Goal: Information Seeking & Learning: Learn about a topic

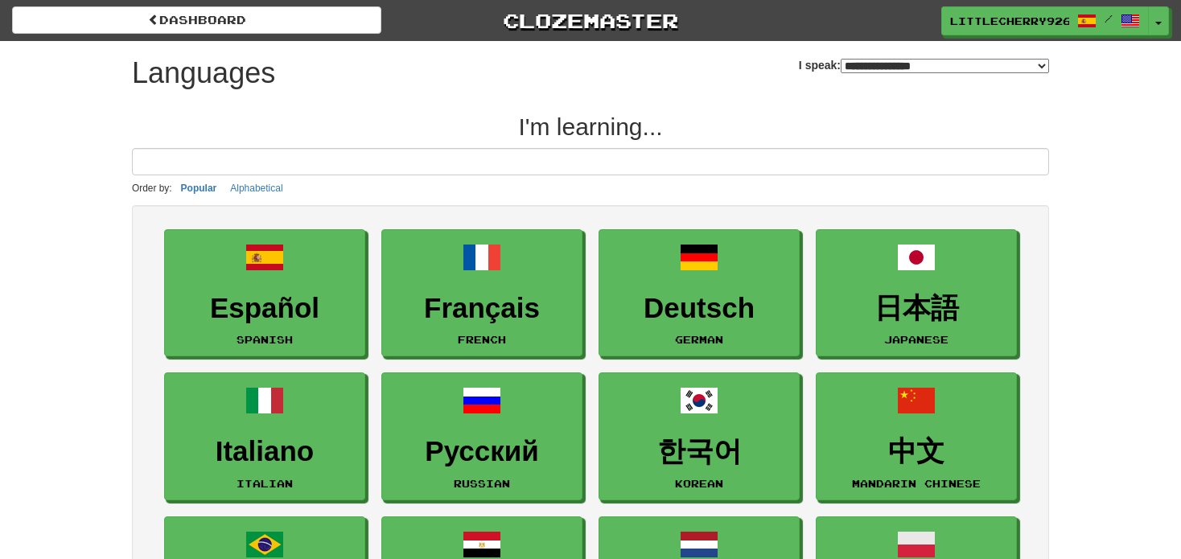
select select "*******"
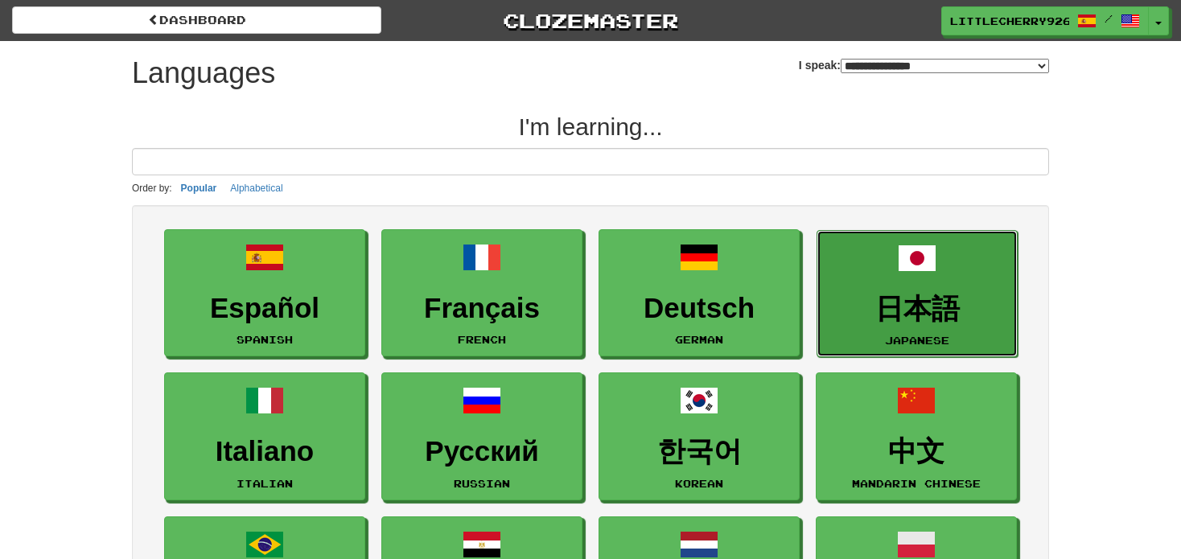
click at [918, 274] on span at bounding box center [917, 258] width 39 height 39
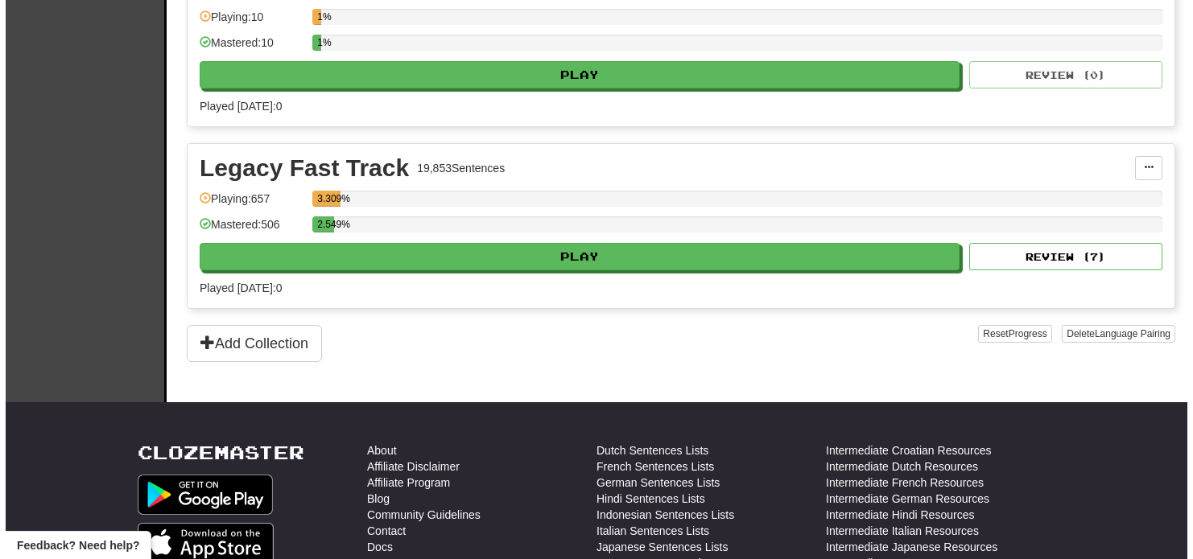
scroll to position [443, 0]
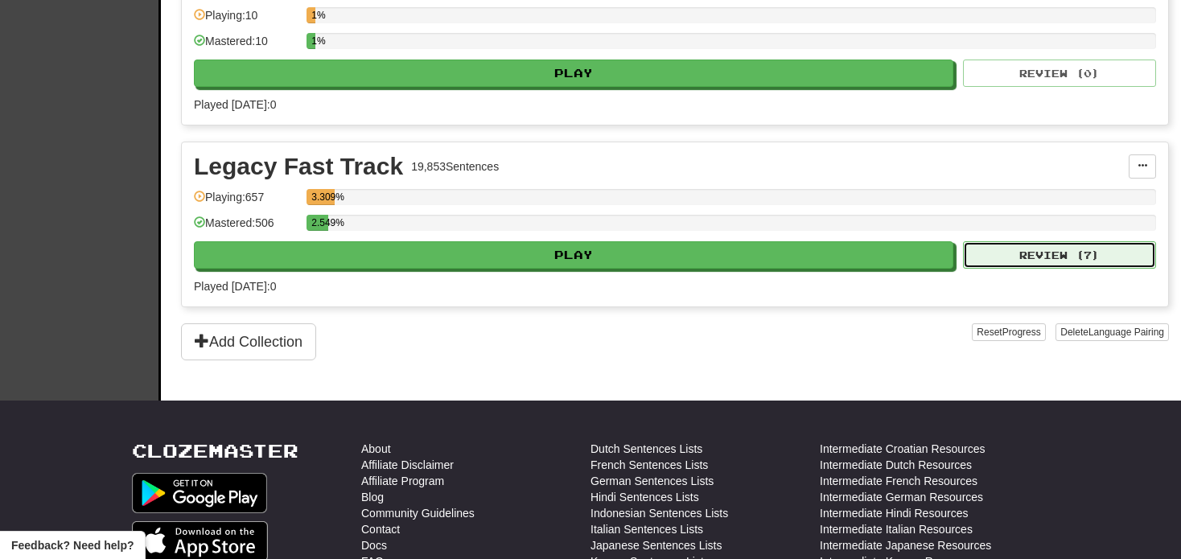
click at [1060, 262] on button "Review ( 7 )" at bounding box center [1059, 254] width 193 height 27
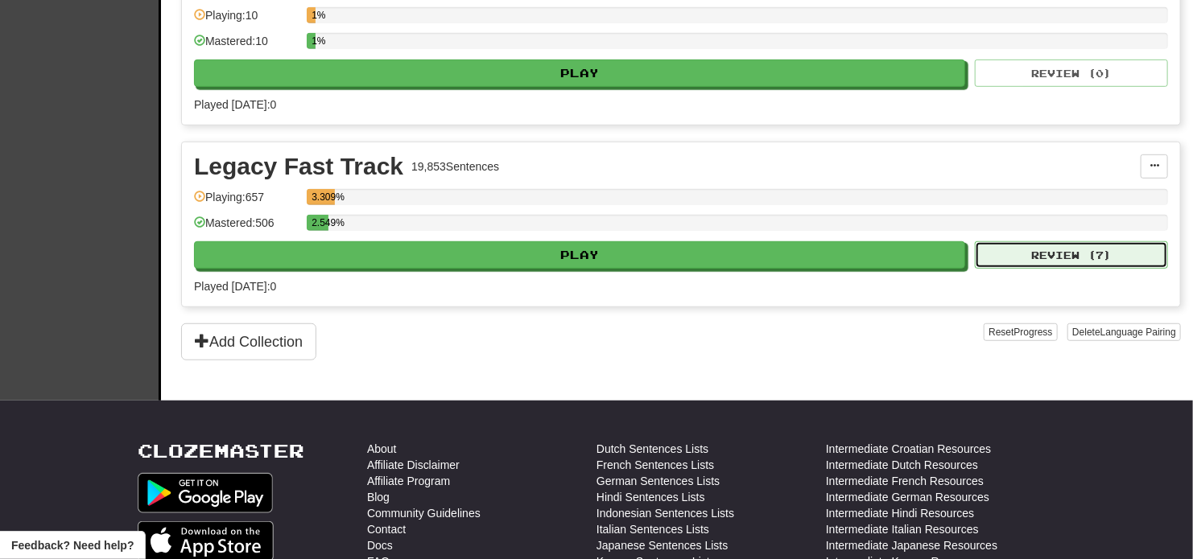
select select "**"
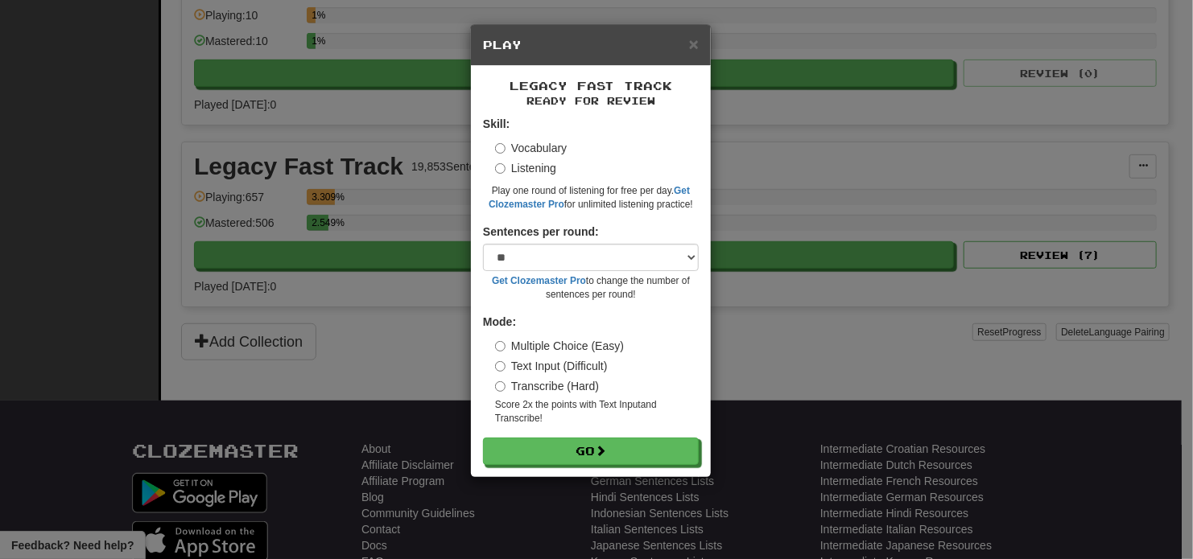
click at [522, 147] on label "Vocabulary" at bounding box center [531, 148] width 72 height 16
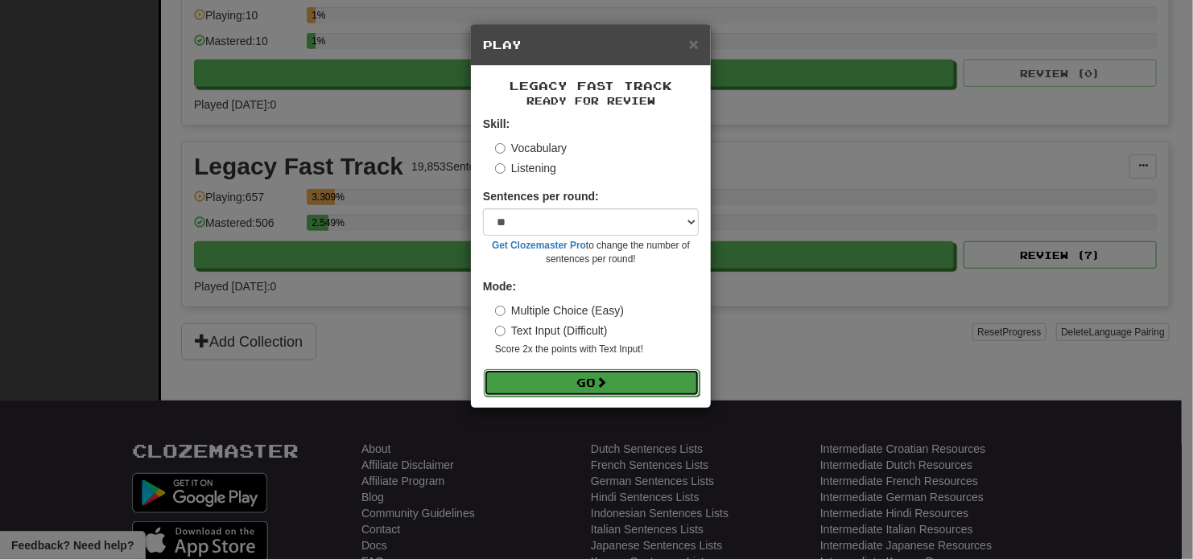
click at [581, 388] on button "Go" at bounding box center [592, 382] width 216 height 27
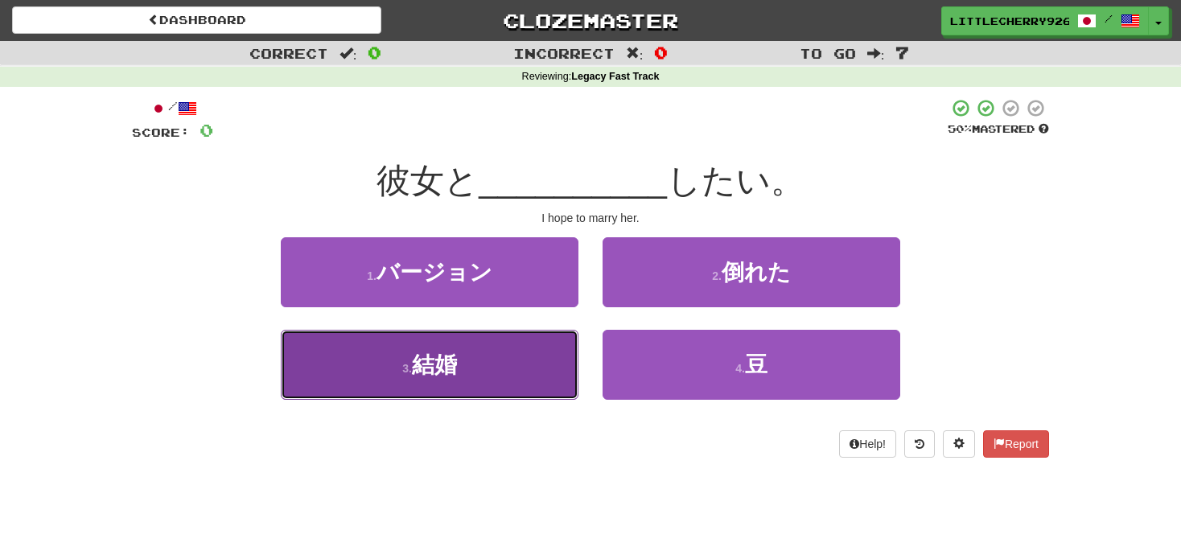
click at [497, 362] on button "3 . 結婚" at bounding box center [430, 365] width 298 height 70
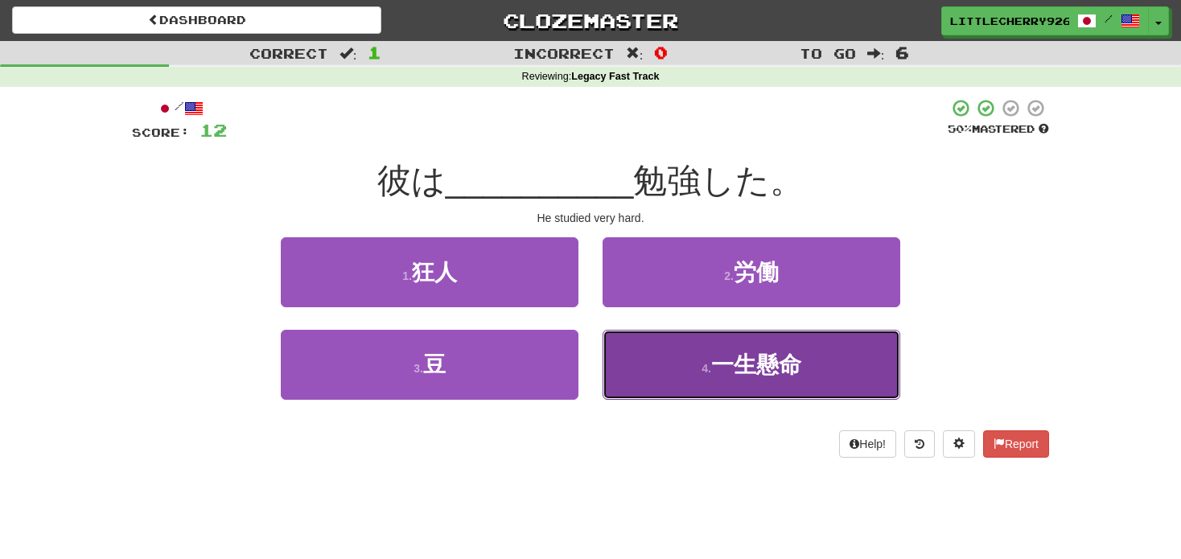
click at [701, 358] on button "4 . 一生懸命" at bounding box center [752, 365] width 298 height 70
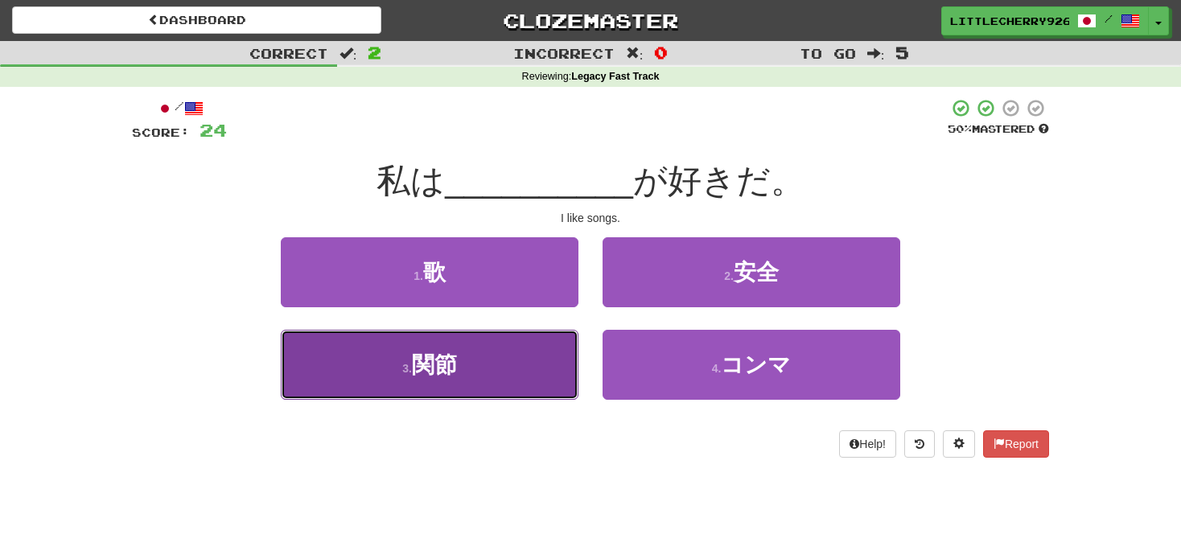
click at [477, 350] on button "3 . 関節" at bounding box center [430, 365] width 298 height 70
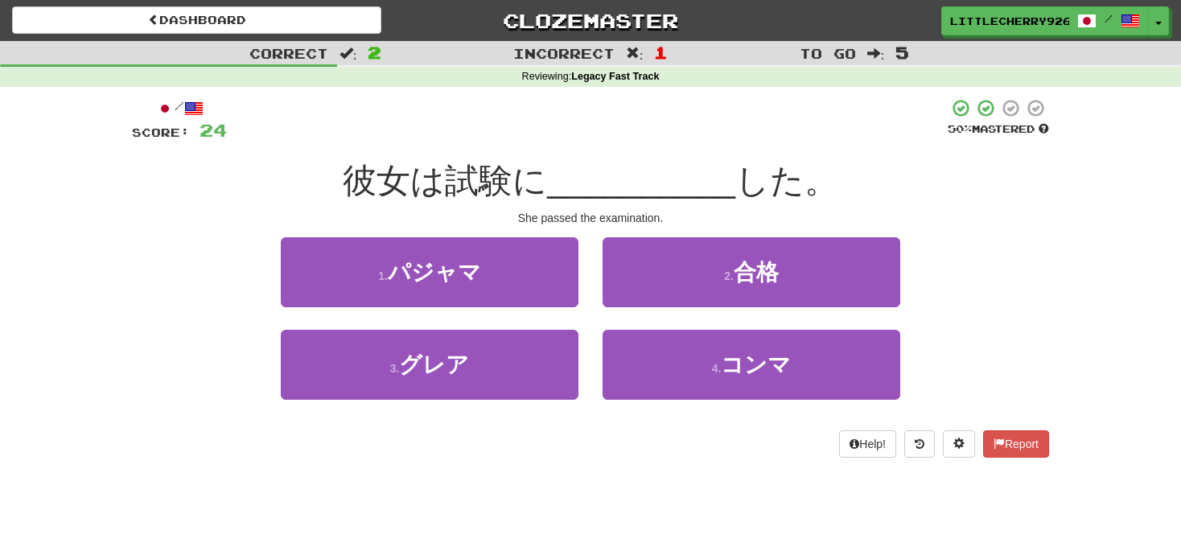
click at [735, 319] on div "2 . 合格" at bounding box center [752, 283] width 322 height 93
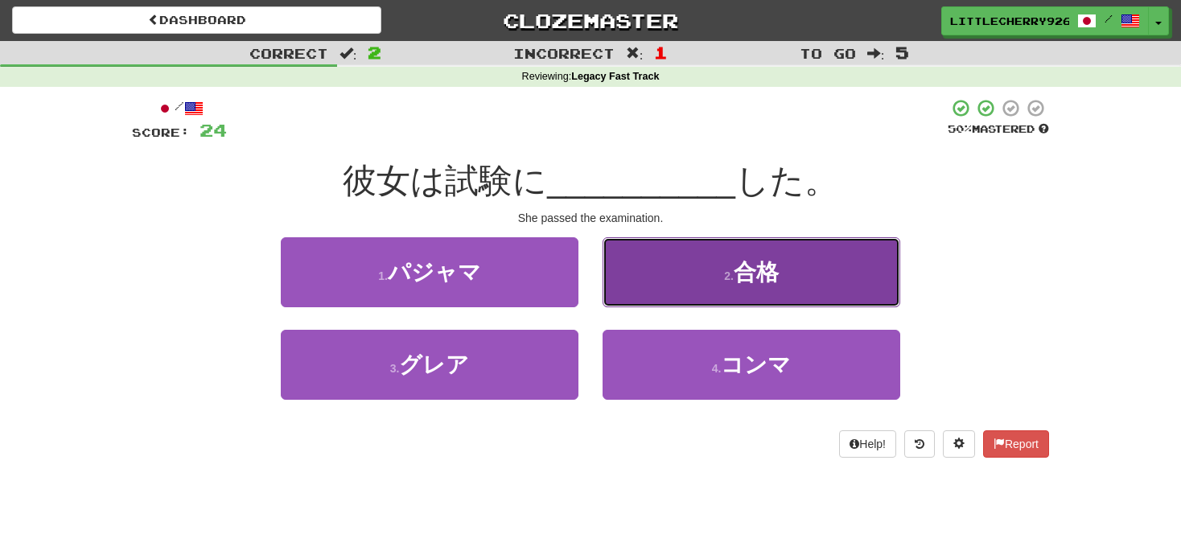
click at [740, 280] on span "合格" at bounding box center [756, 272] width 45 height 25
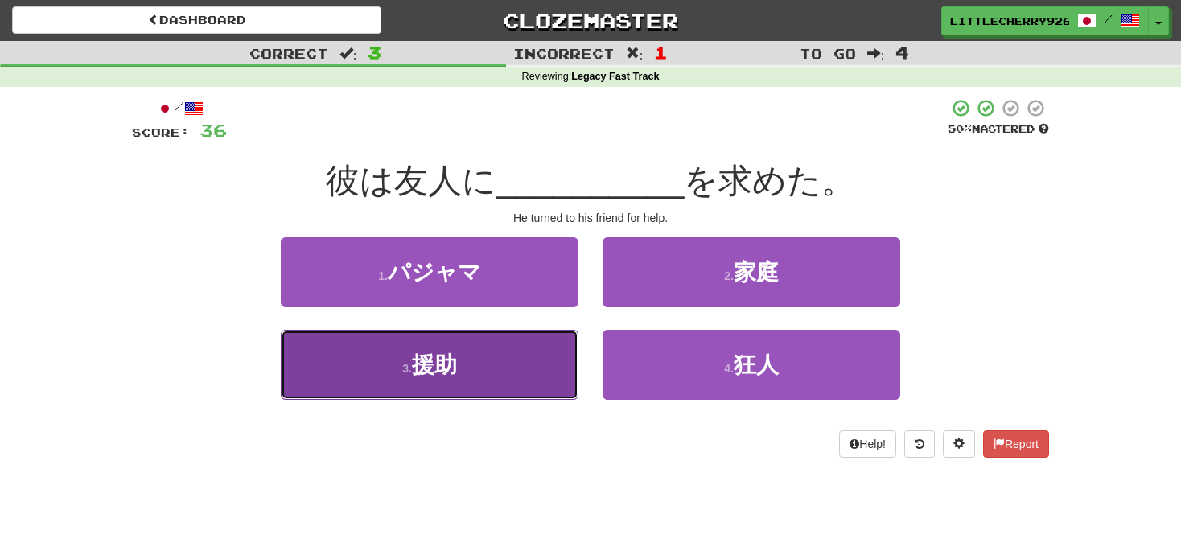
click at [539, 397] on button "3 . 援助" at bounding box center [430, 365] width 298 height 70
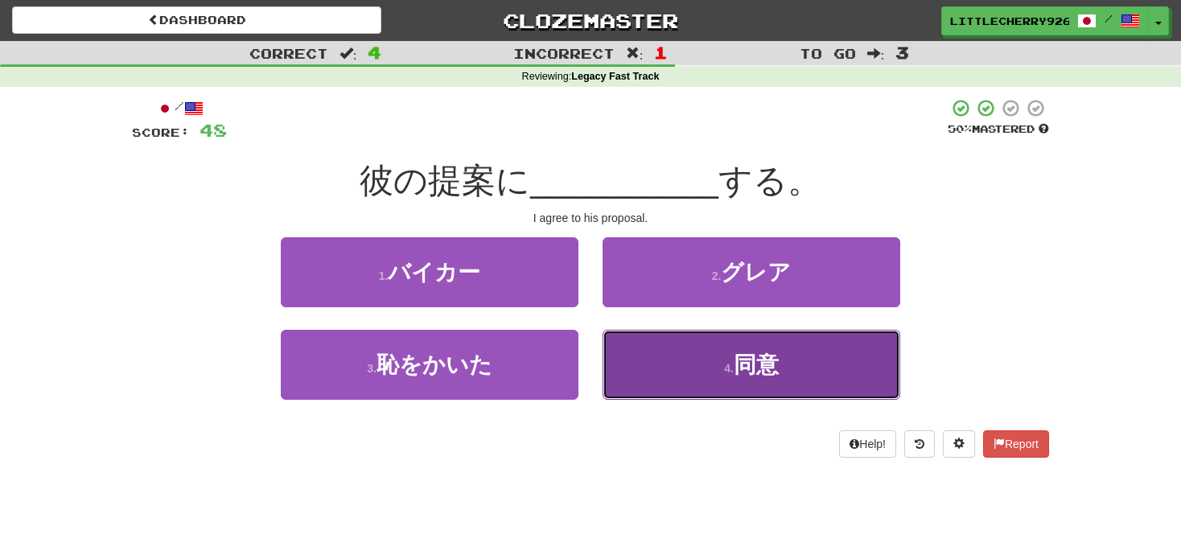
click at [662, 361] on button "4 . 同意" at bounding box center [752, 365] width 298 height 70
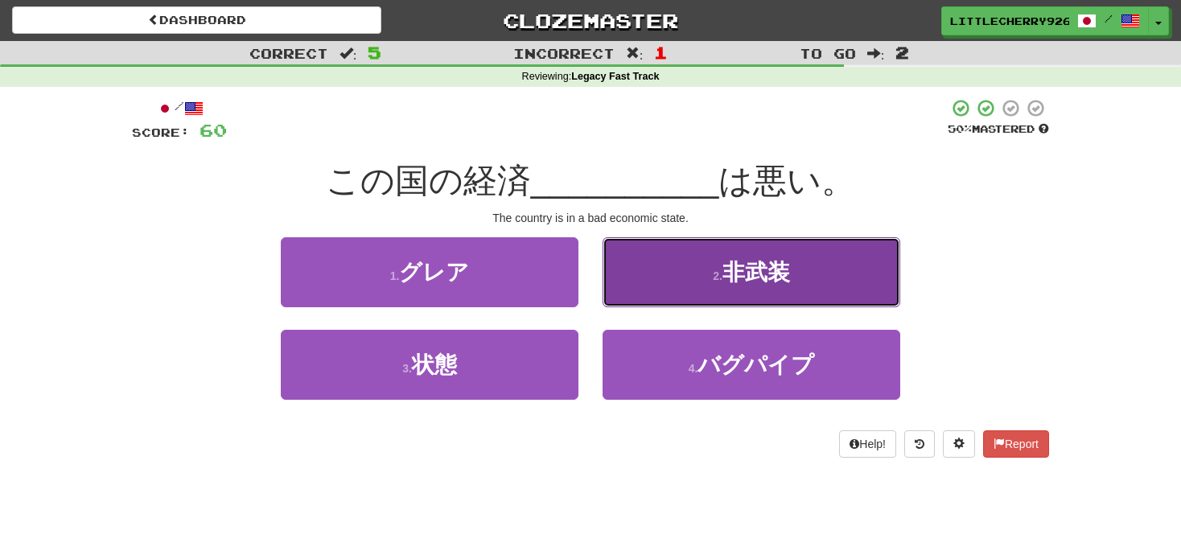
click at [703, 275] on button "2 . 非武装" at bounding box center [752, 272] width 298 height 70
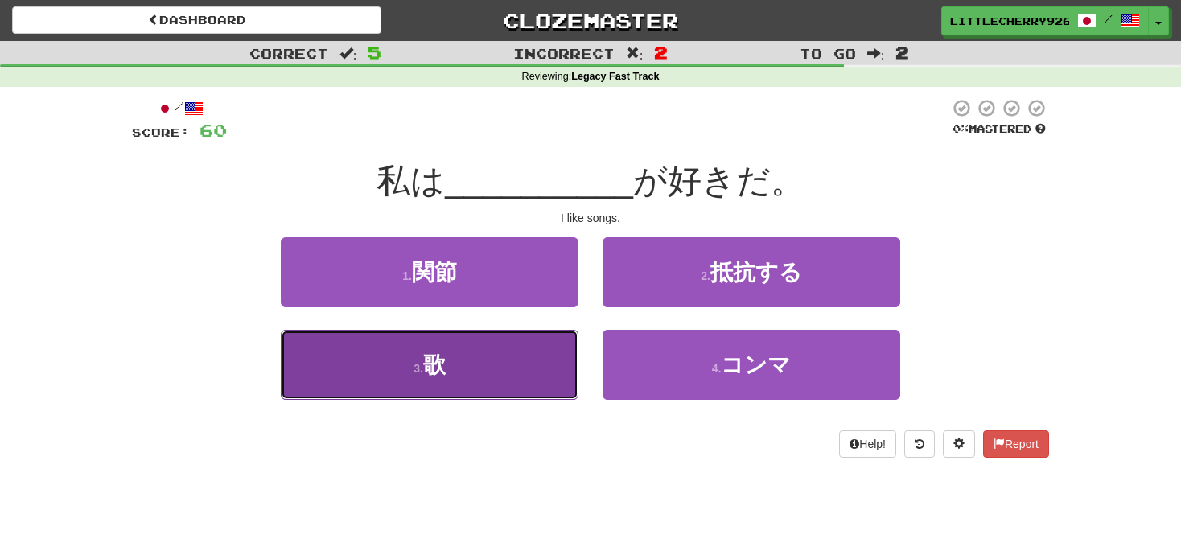
click at [483, 374] on button "3 . 歌" at bounding box center [430, 365] width 298 height 70
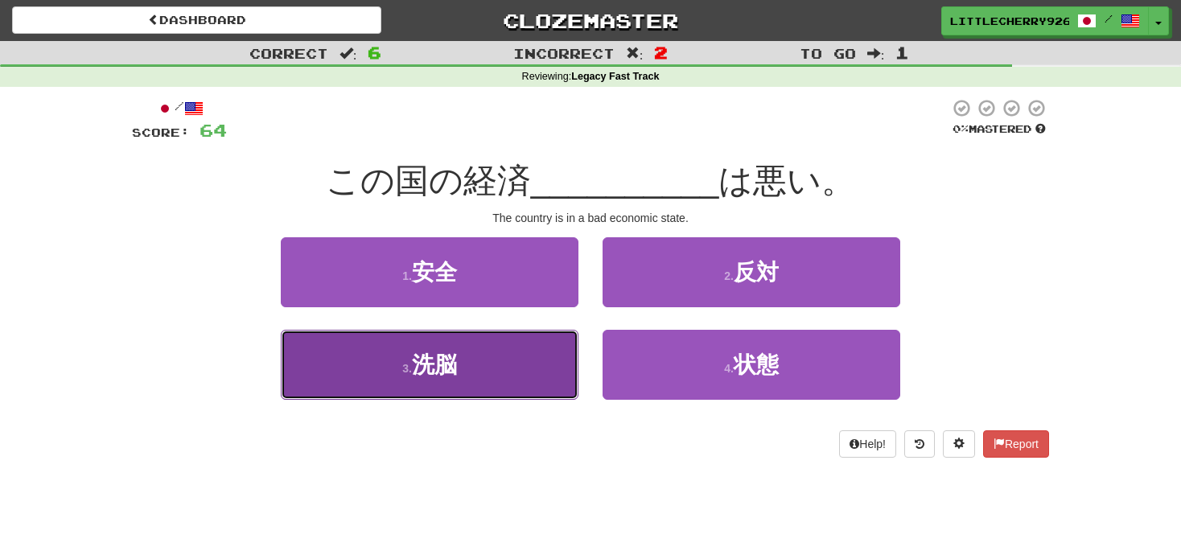
click at [556, 369] on button "3 . 洗脳" at bounding box center [430, 365] width 298 height 70
click at [493, 358] on button "3 . 状態" at bounding box center [430, 365] width 298 height 70
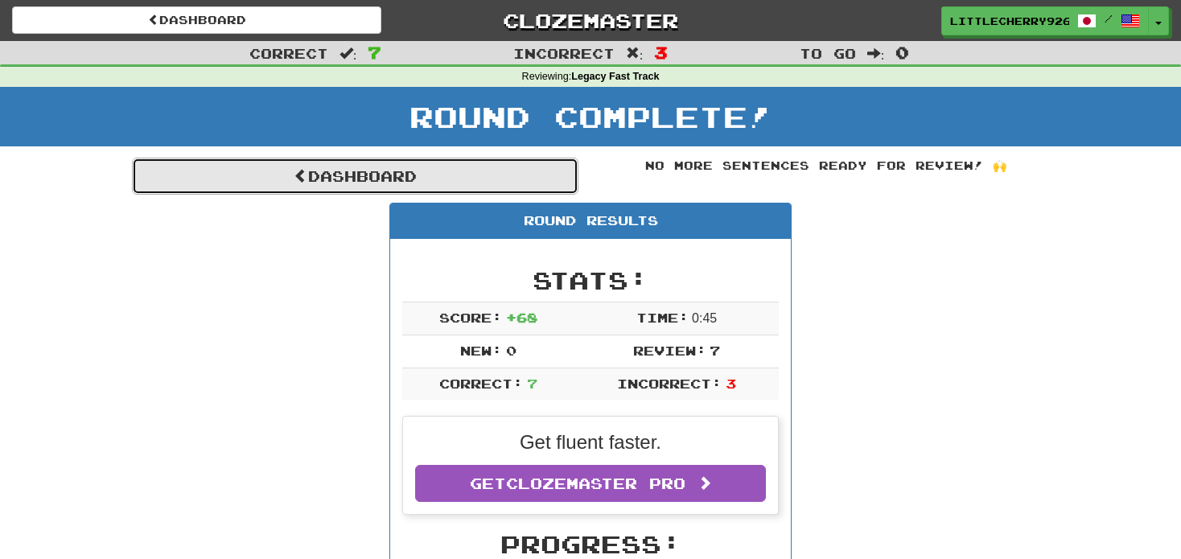
click at [484, 177] on link "Dashboard" at bounding box center [355, 176] width 447 height 37
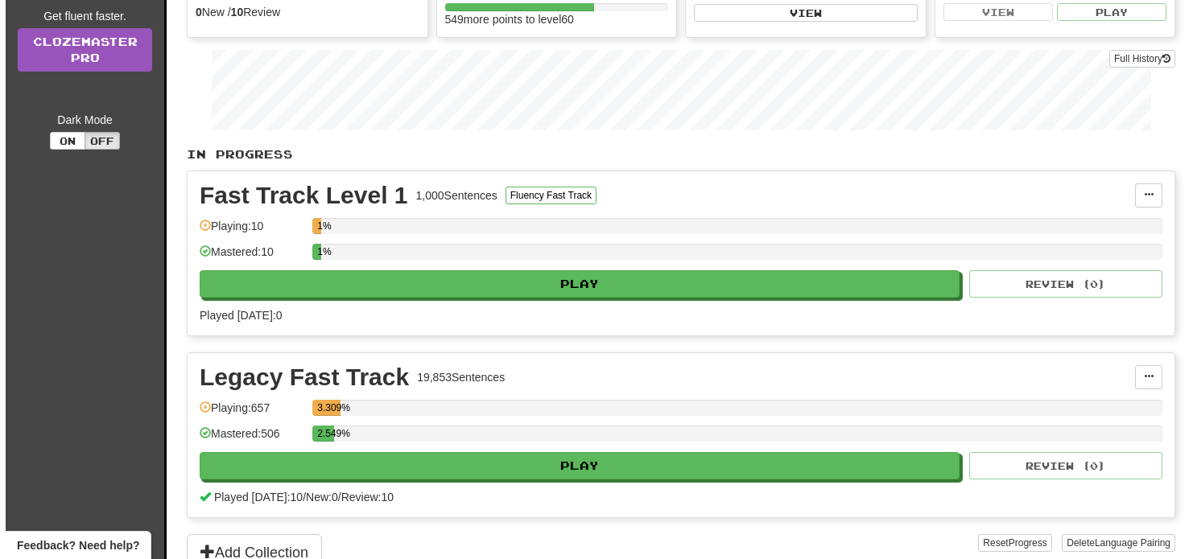
scroll to position [238, 0]
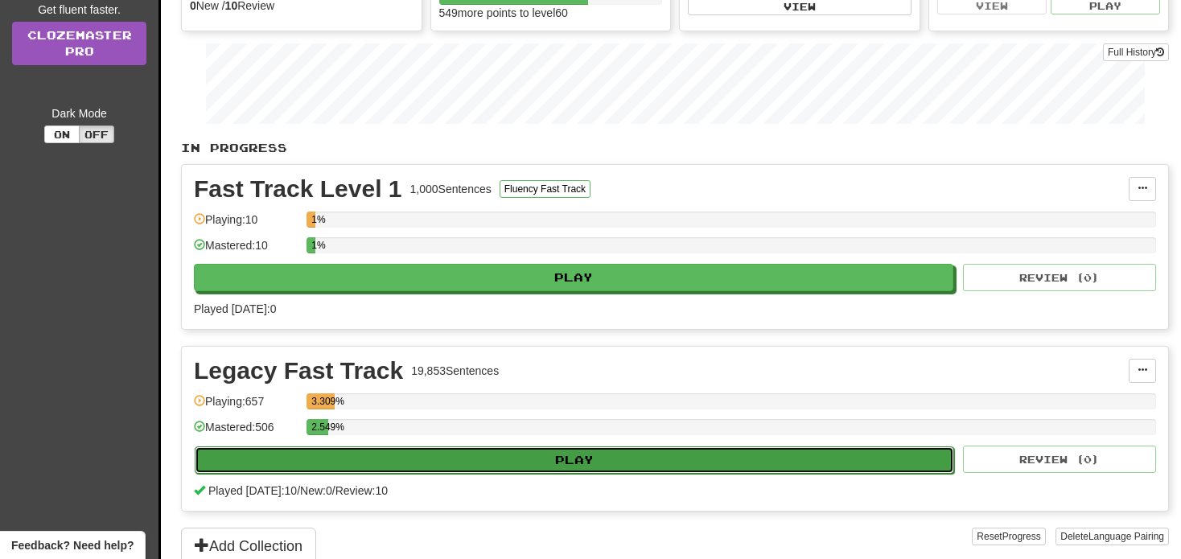
click at [676, 448] on button "Play" at bounding box center [575, 460] width 760 height 27
select select "**"
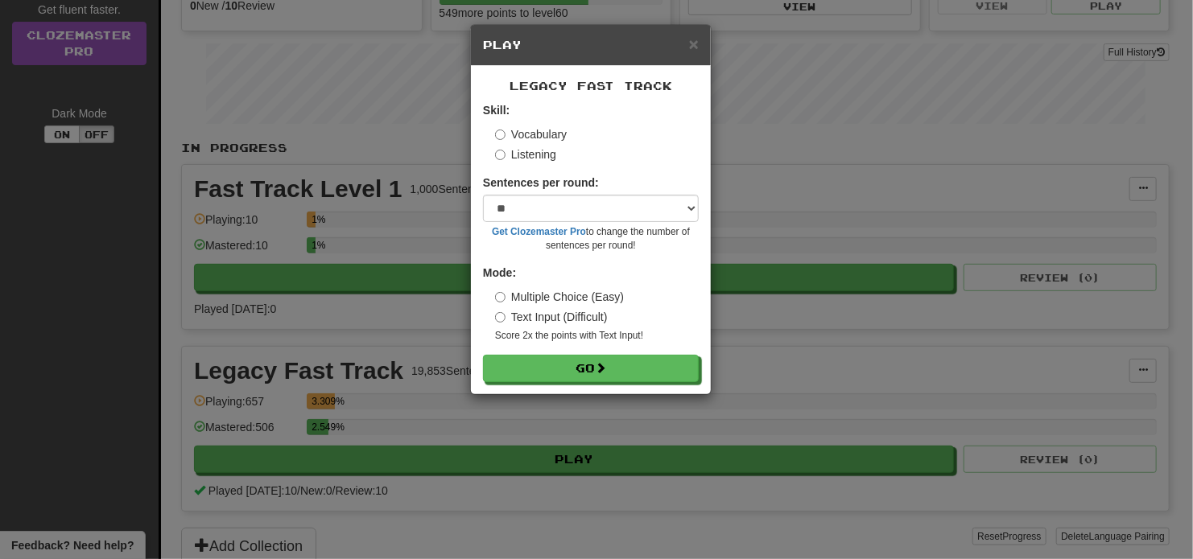
click at [514, 147] on label "Listening" at bounding box center [525, 154] width 61 height 16
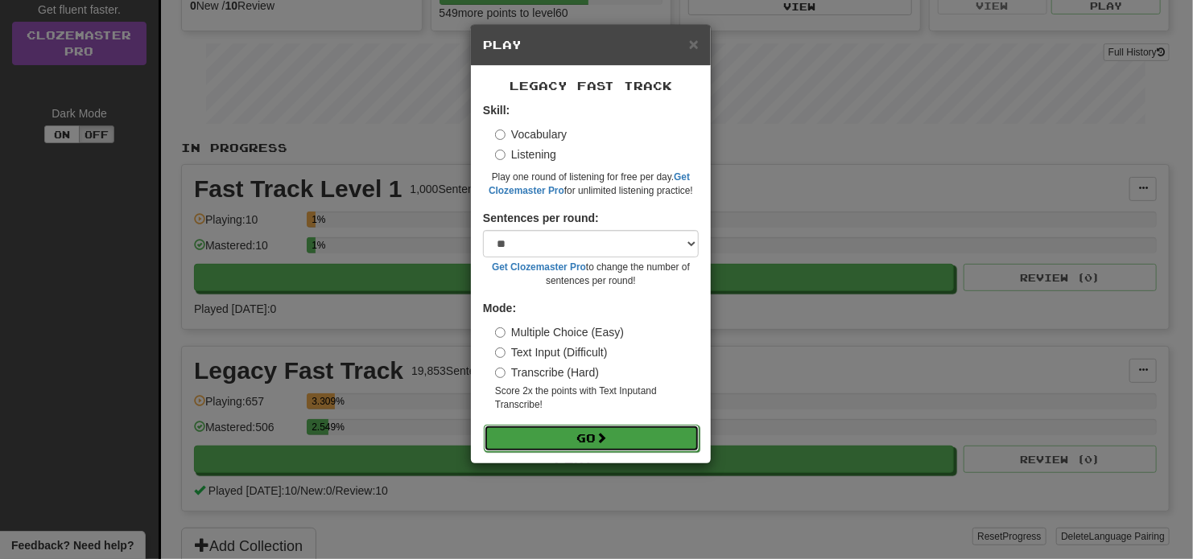
click at [542, 433] on button "Go" at bounding box center [592, 438] width 216 height 27
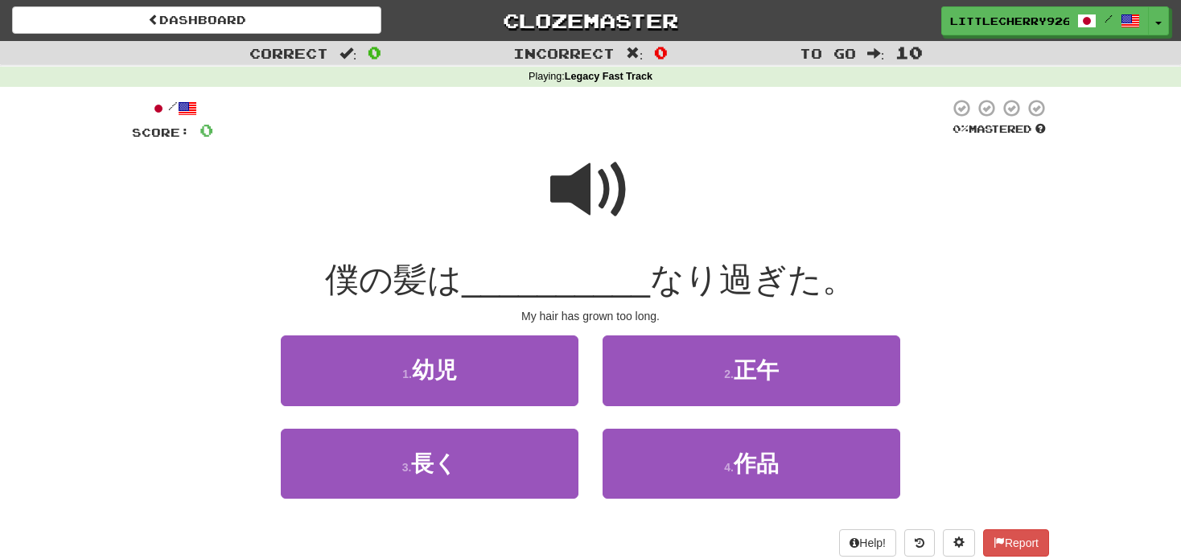
click at [600, 211] on span at bounding box center [590, 190] width 80 height 80
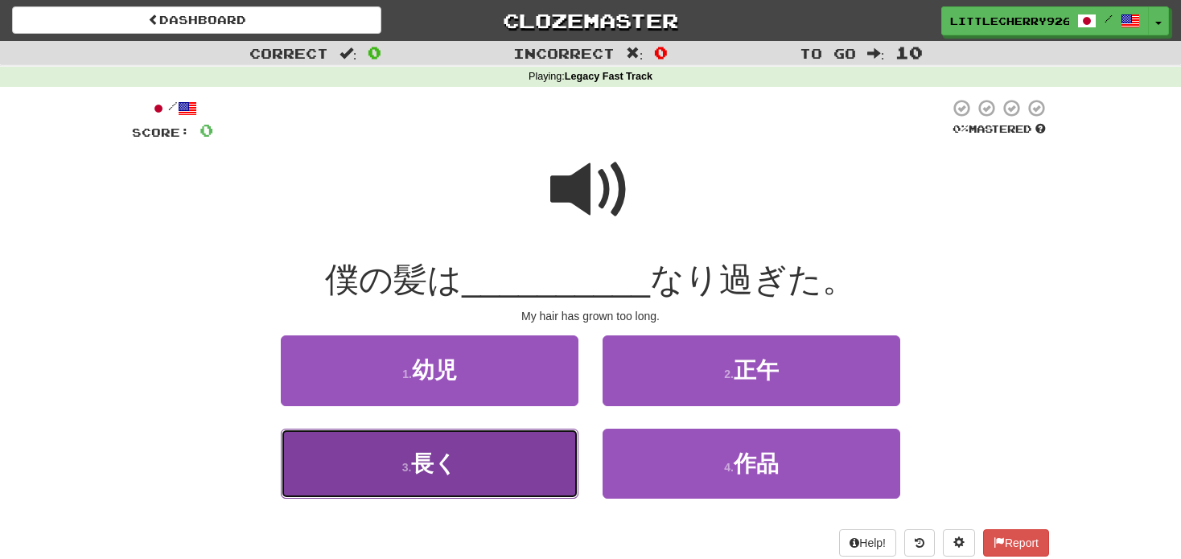
click at [486, 483] on button "3 . 長く" at bounding box center [430, 464] width 298 height 70
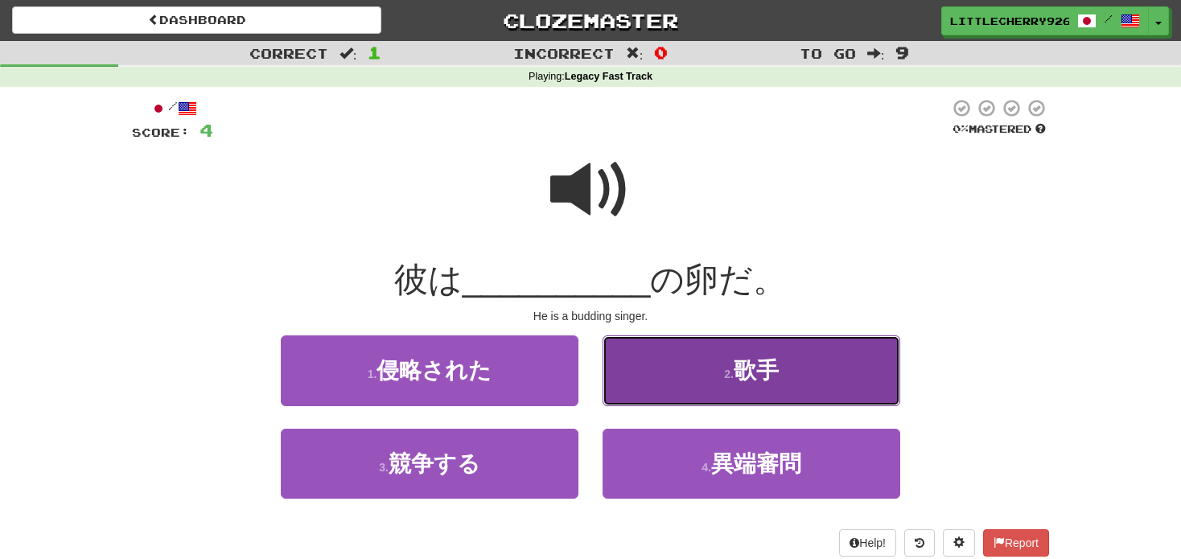
click at [769, 380] on span "歌手" at bounding box center [756, 370] width 45 height 25
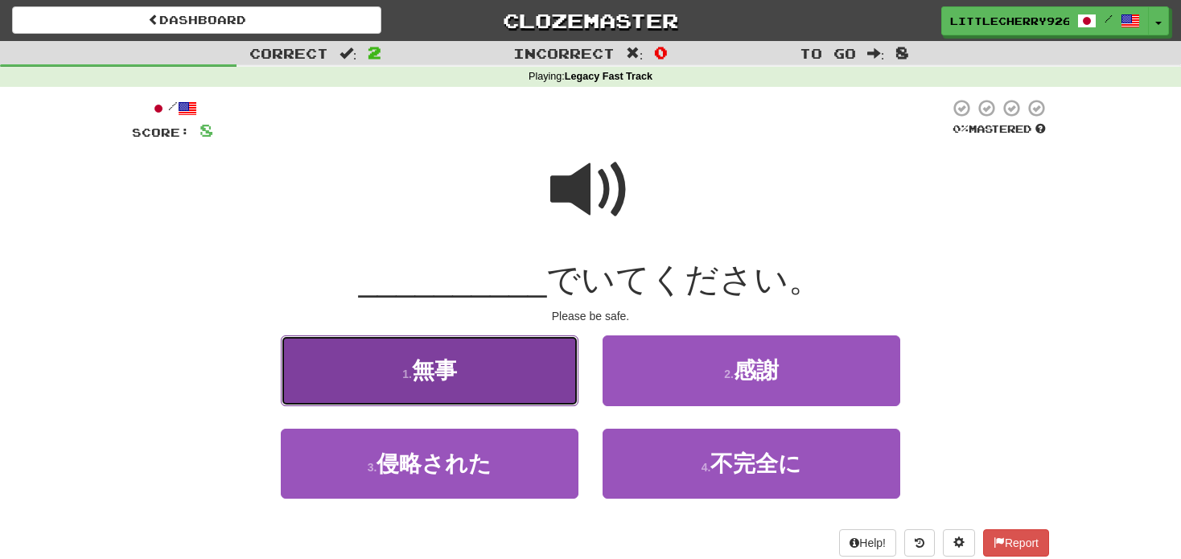
click at [443, 386] on button "1 . 無事" at bounding box center [430, 371] width 298 height 70
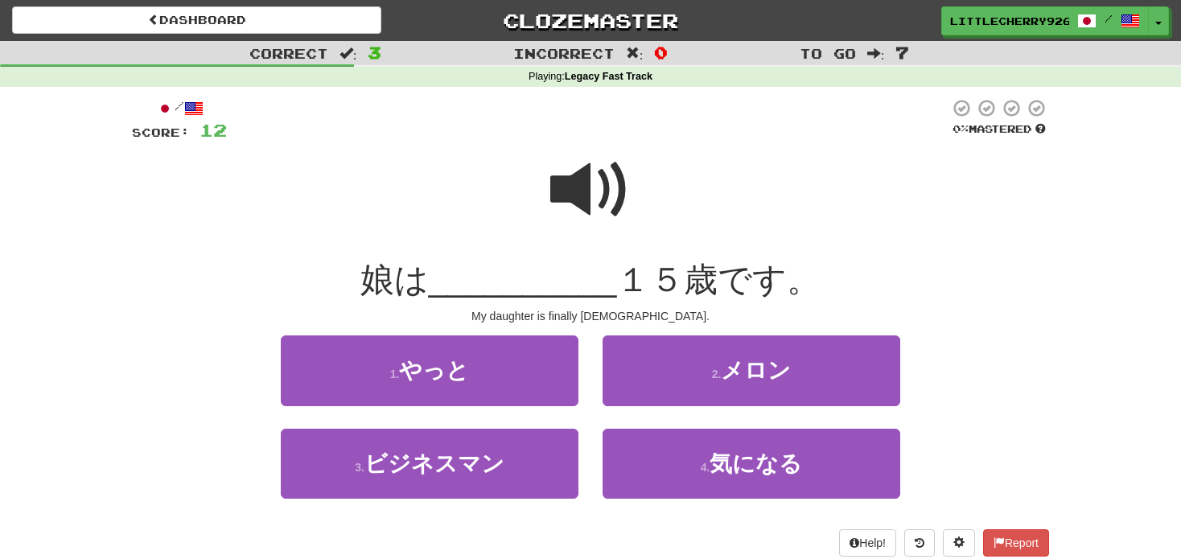
click at [591, 204] on span at bounding box center [590, 190] width 80 height 80
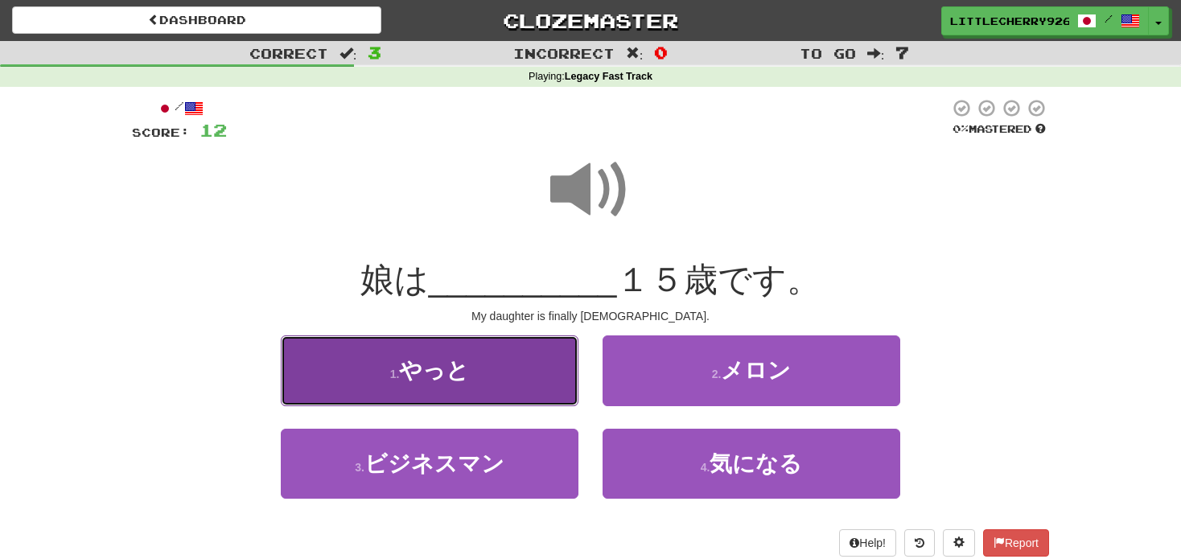
click at [514, 381] on button "1 . やっと" at bounding box center [430, 371] width 298 height 70
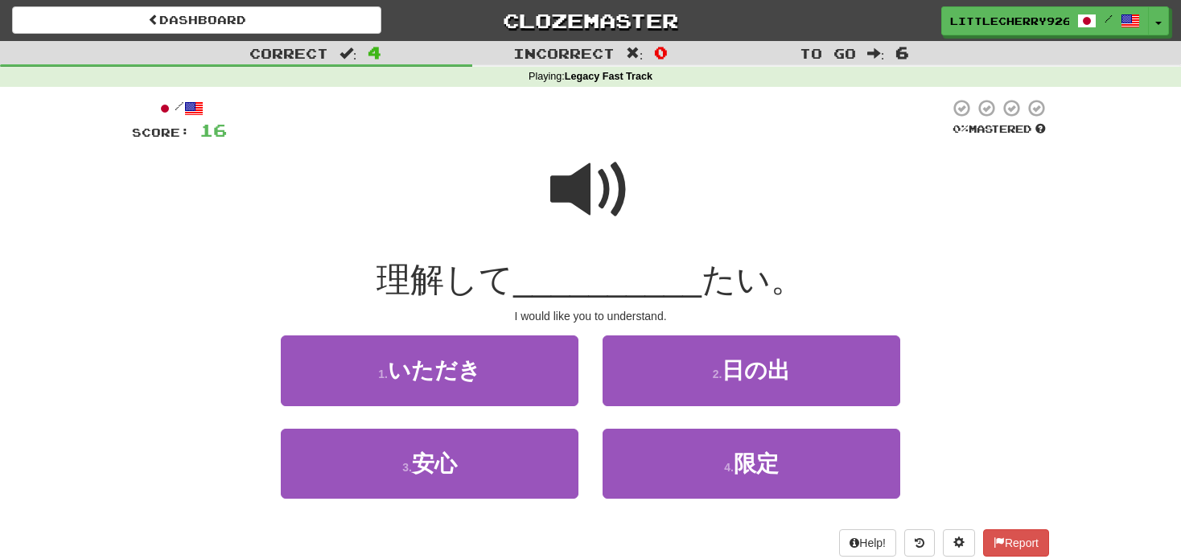
click at [598, 206] on span at bounding box center [590, 190] width 80 height 80
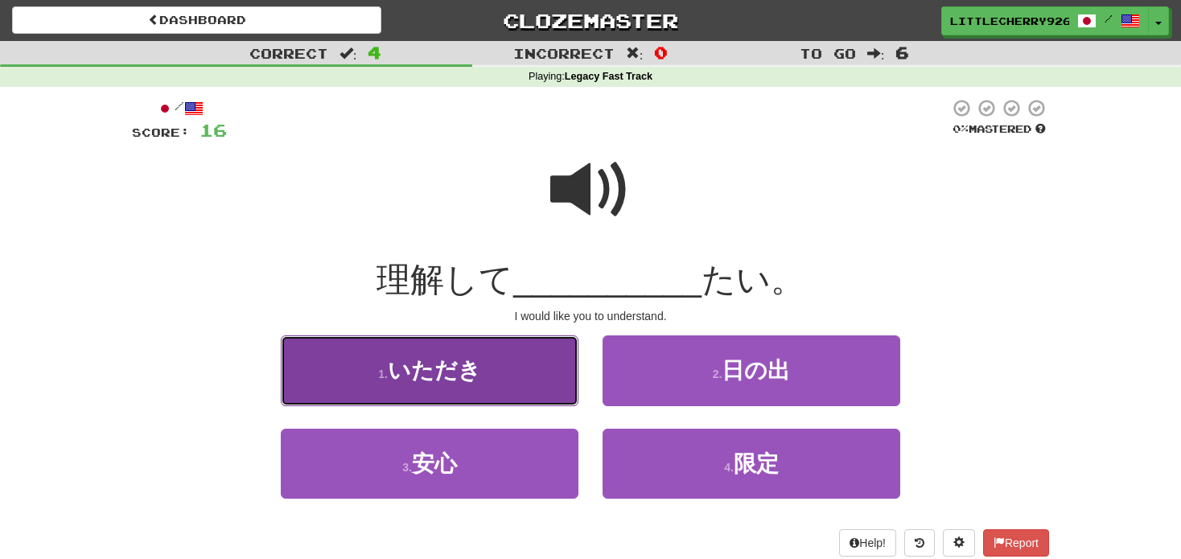
click at [444, 387] on button "1 . いただき" at bounding box center [430, 371] width 298 height 70
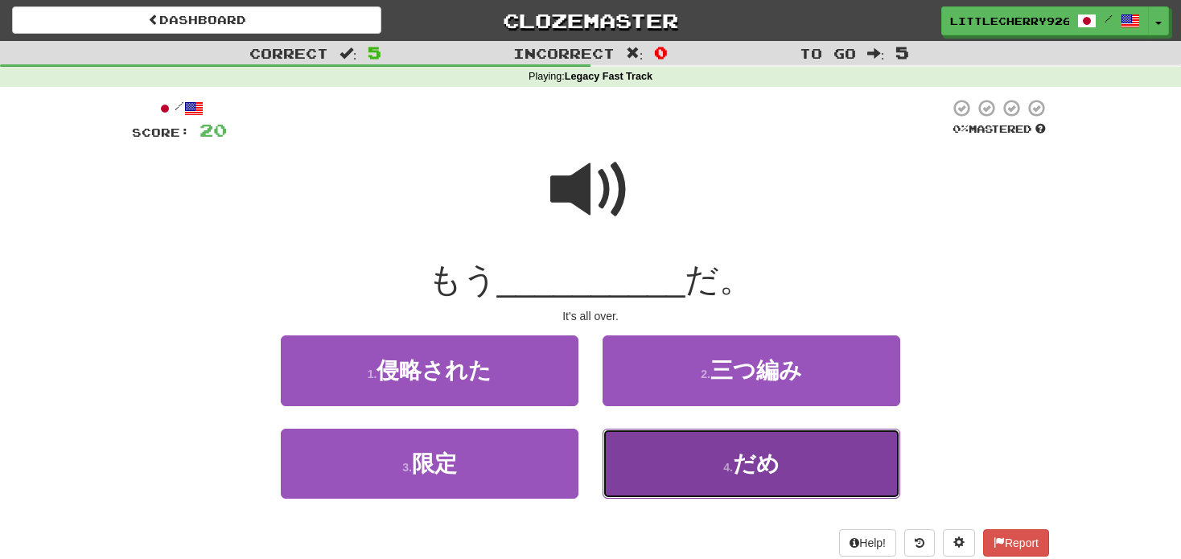
click at [685, 473] on button "4 . だめ" at bounding box center [752, 464] width 298 height 70
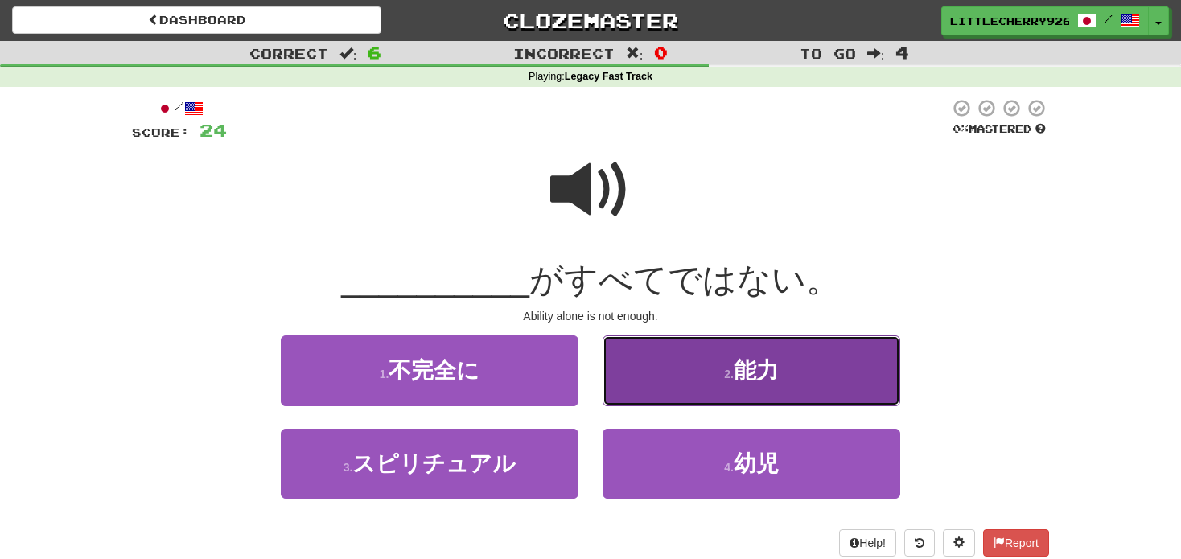
click at [719, 390] on button "2 . 能力" at bounding box center [752, 371] width 298 height 70
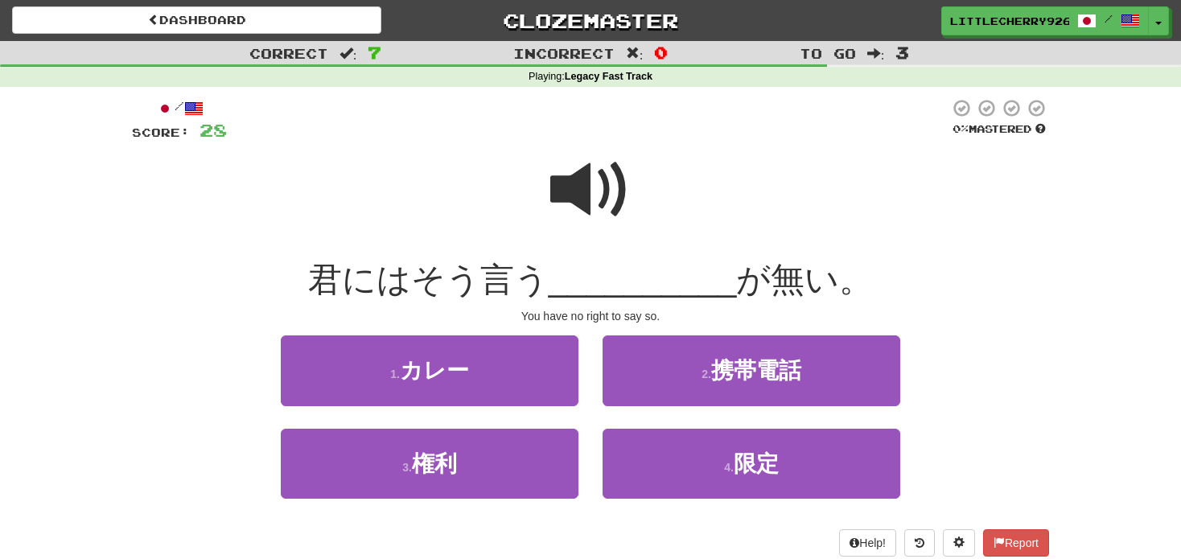
click at [582, 183] on span at bounding box center [590, 190] width 80 height 80
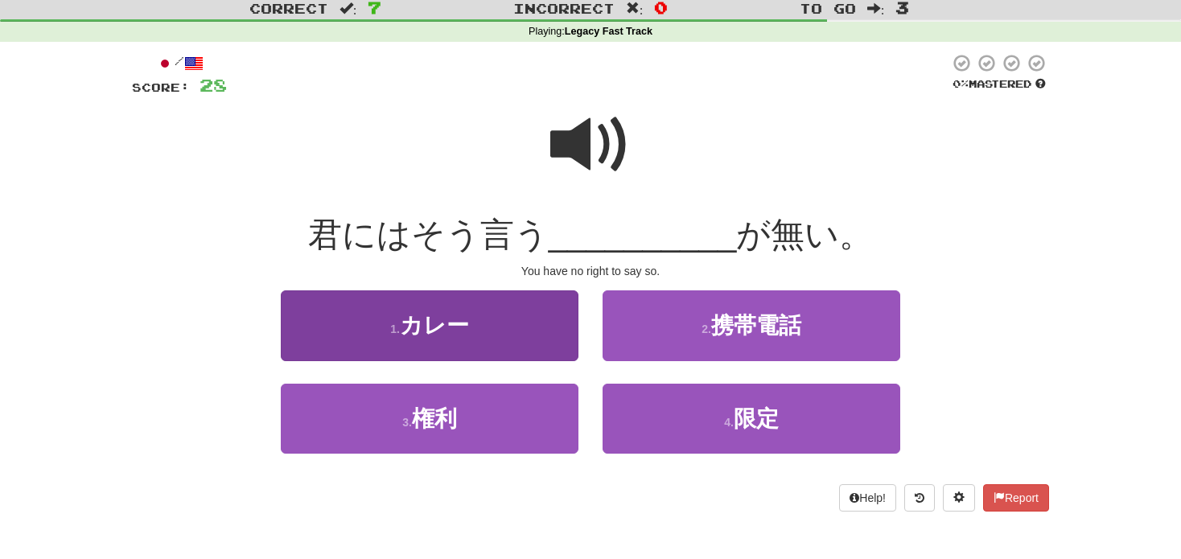
scroll to position [48, 0]
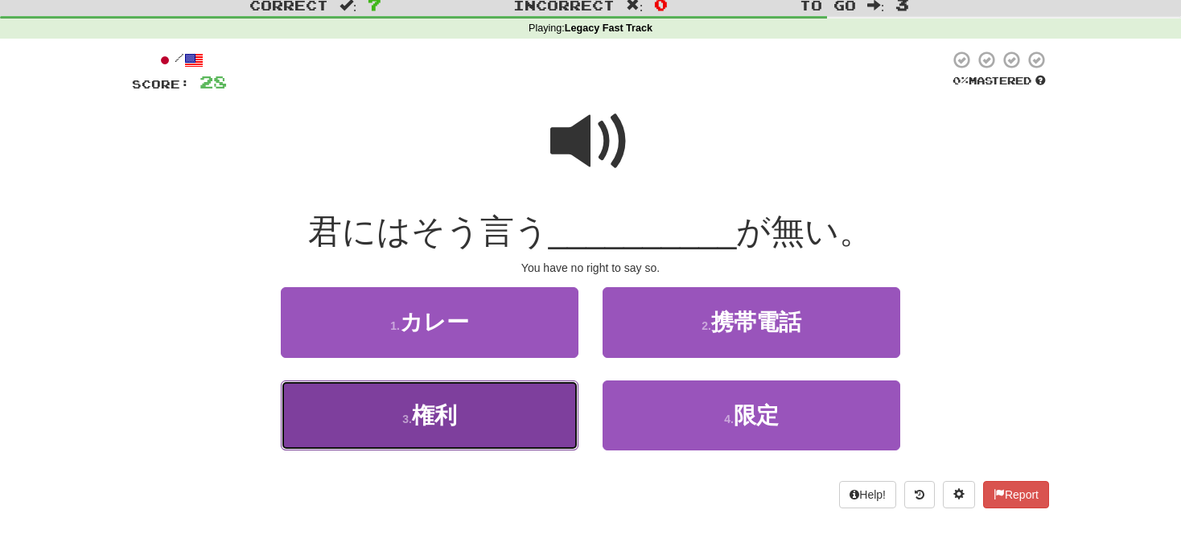
click at [493, 405] on button "3 . 権利" at bounding box center [430, 416] width 298 height 70
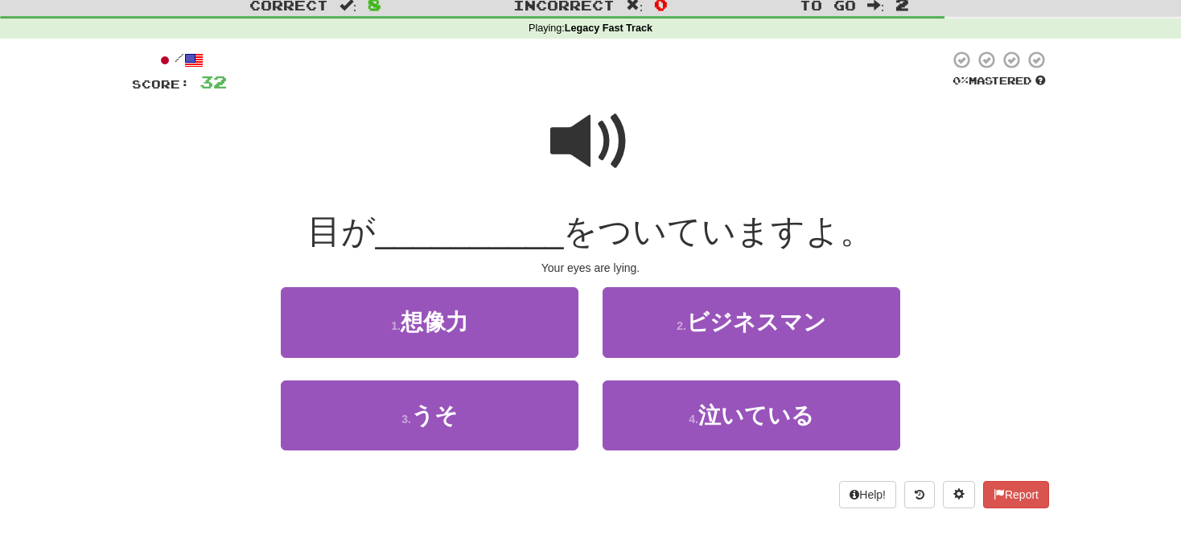
click at [585, 149] on span at bounding box center [590, 141] width 80 height 80
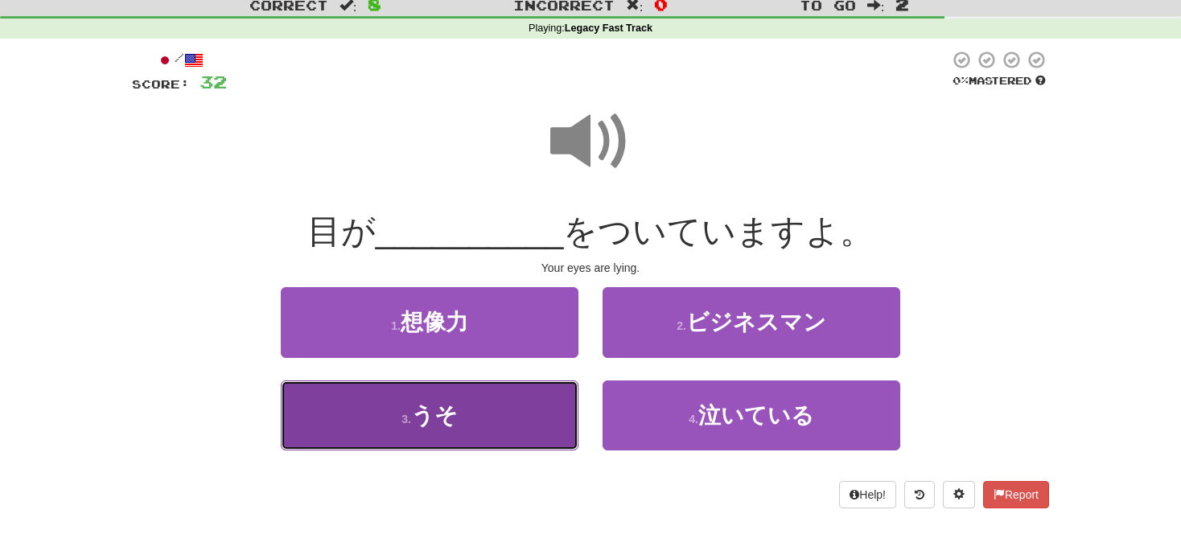
click at [466, 431] on button "3 . うそ" at bounding box center [430, 416] width 298 height 70
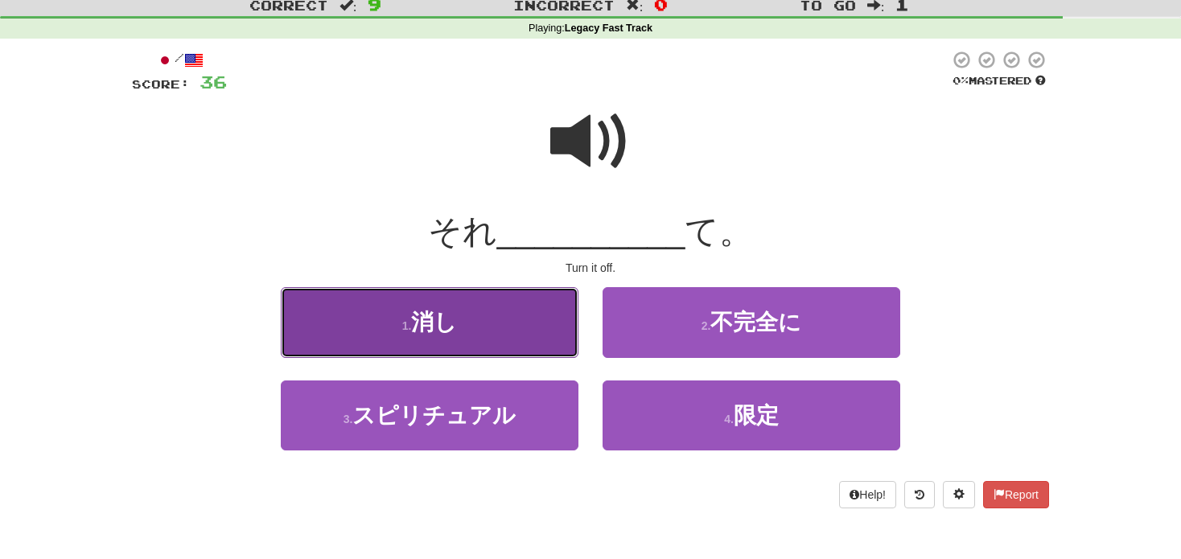
click at [476, 332] on button "1 . 消し" at bounding box center [430, 322] width 298 height 70
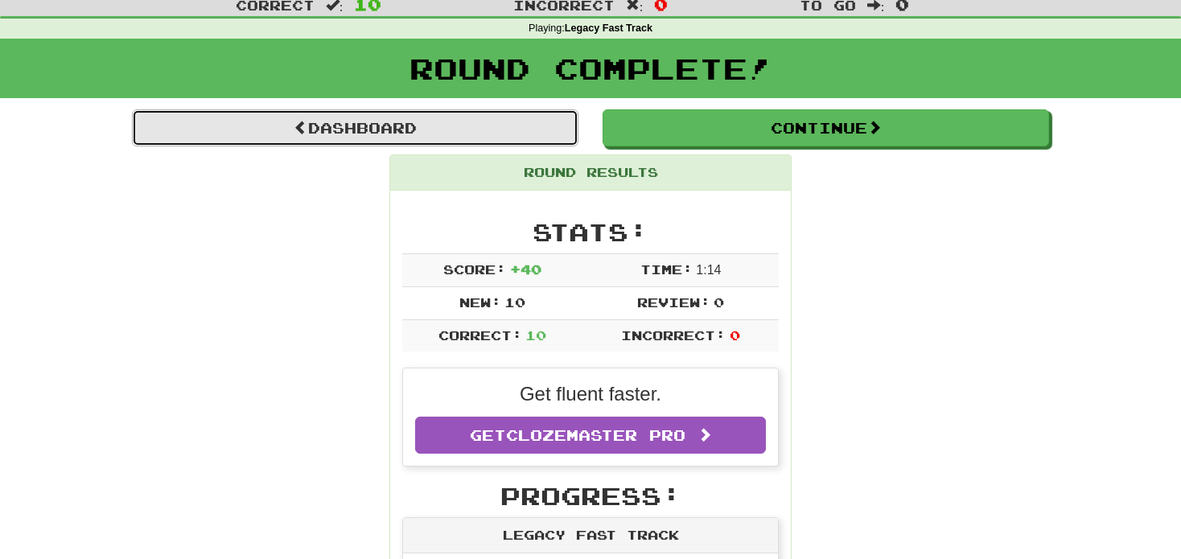
click at [412, 124] on link "Dashboard" at bounding box center [355, 127] width 447 height 37
